Goal: Transaction & Acquisition: Purchase product/service

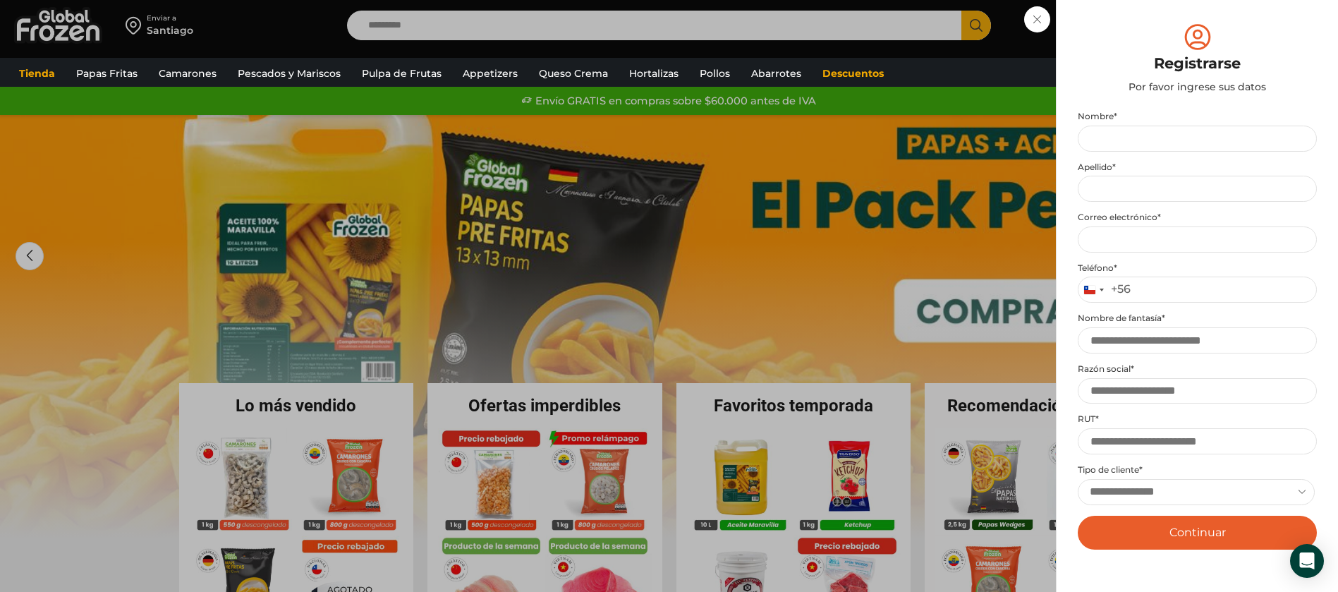
click at [1156, 23] on div "Iniciar sesión Mi cuenta Login Register Iniciar sesión Por favor ingrese sus da…" at bounding box center [1198, 25] width 84 height 28
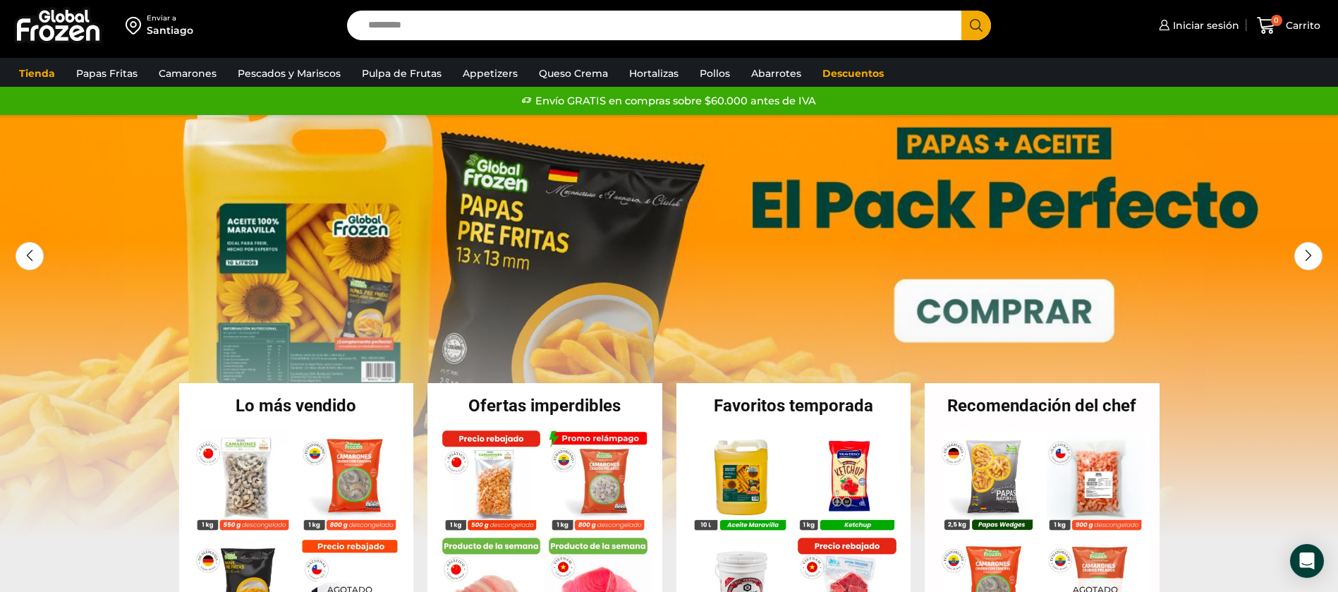
click at [487, 23] on input "Search input" at bounding box center [658, 26] width 594 height 30
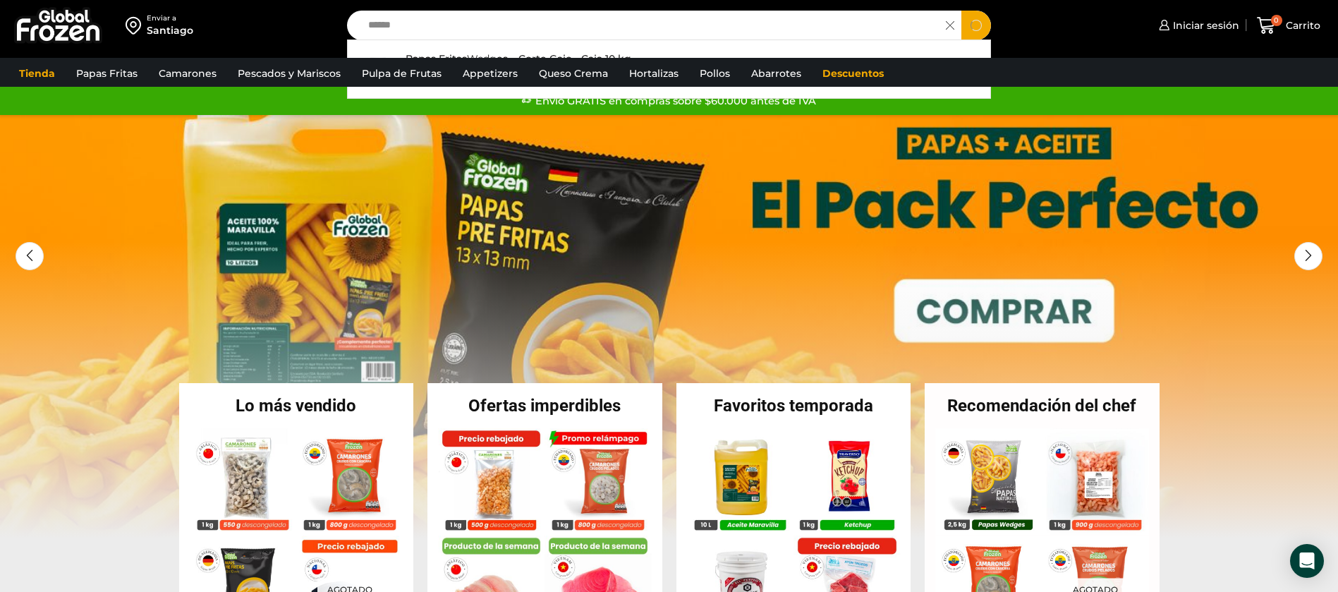
type input "******"
click at [962, 11] on button "Search" at bounding box center [977, 26] width 30 height 30
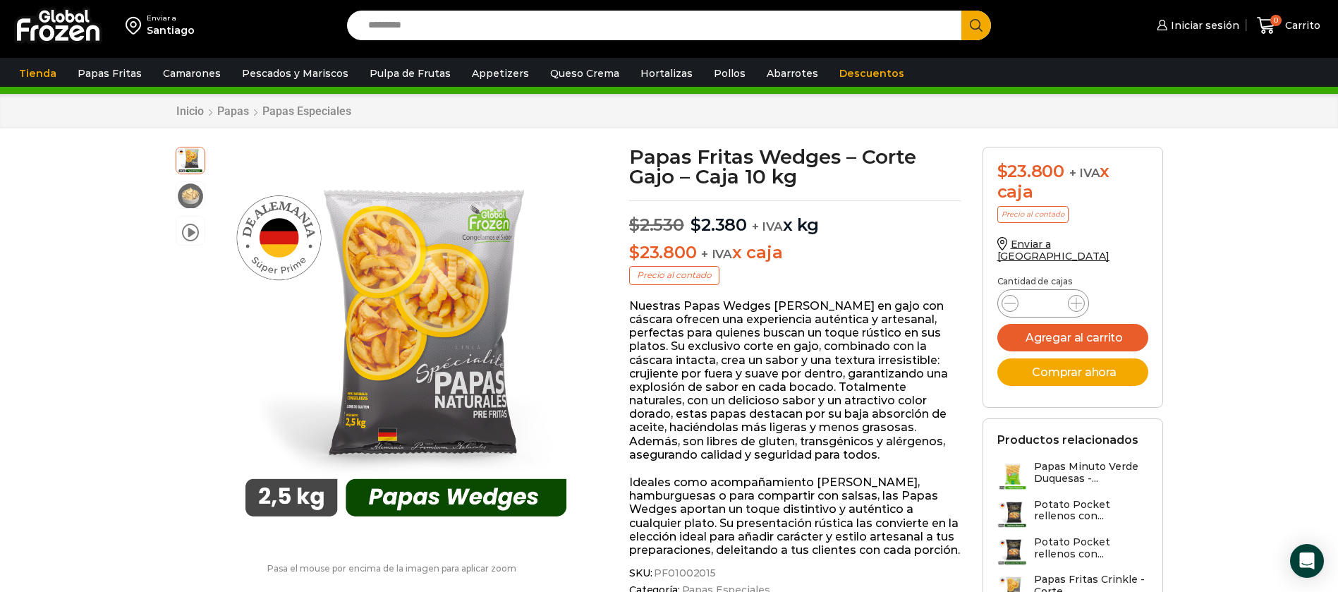
scroll to position [107, 0]
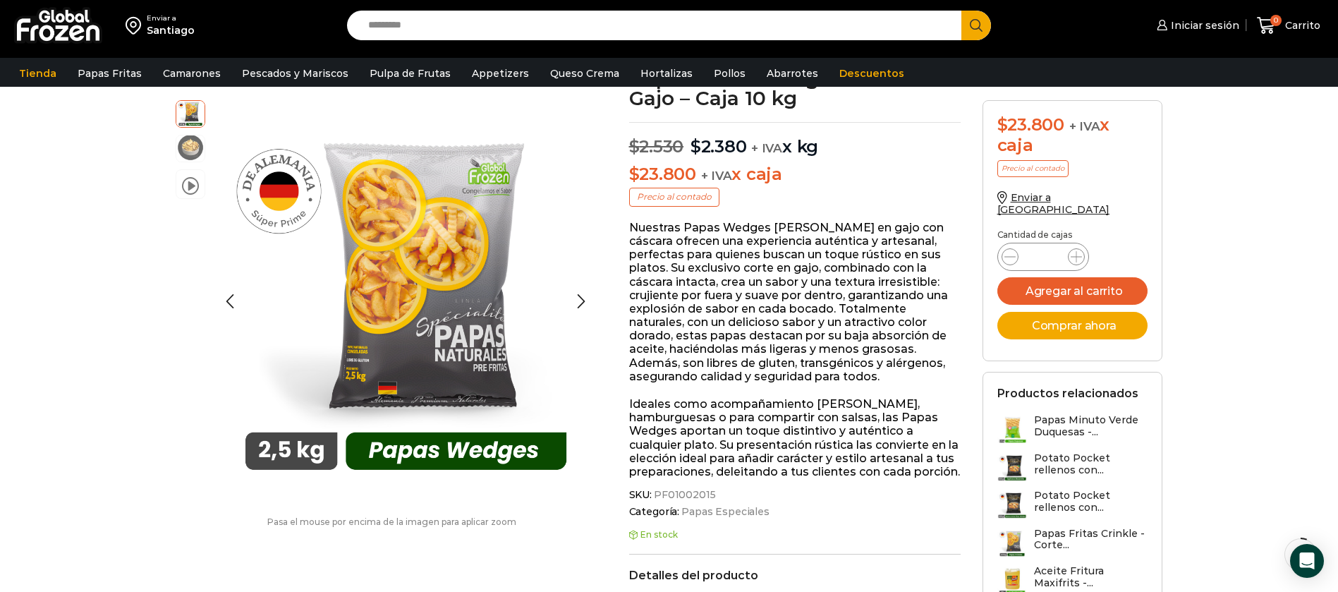
click at [190, 150] on img at bounding box center [190, 147] width 28 height 28
